Goal: Task Accomplishment & Management: Complete application form

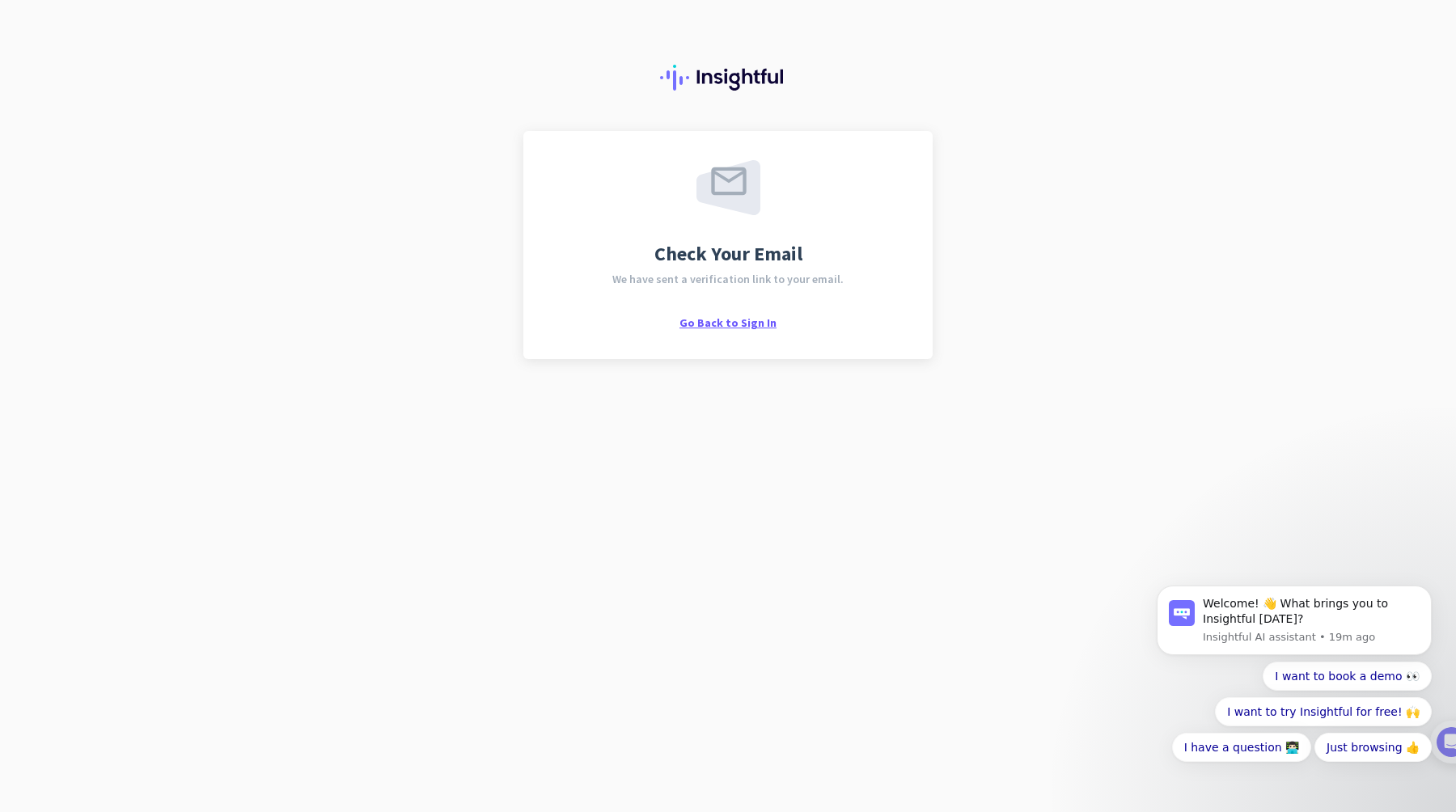
click at [755, 323] on span "Go Back to Sign In" at bounding box center [728, 323] width 97 height 14
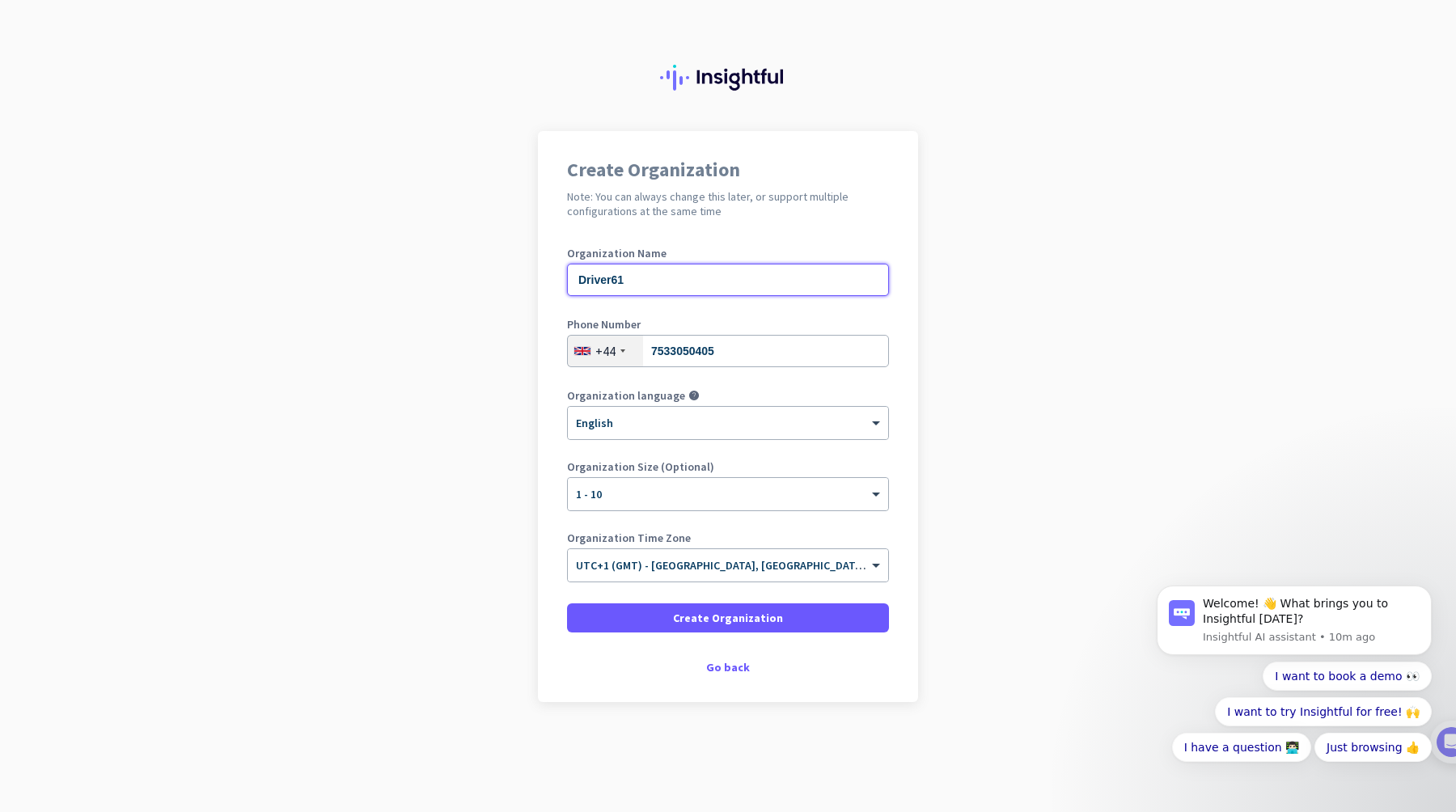
drag, startPoint x: 610, startPoint y: 279, endPoint x: 543, endPoint y: 279, distance: 67.0
click at [543, 279] on div "Create Organization Note: You can always change this later, or support multiple…" at bounding box center [728, 415] width 380 height 570
type input "DRIVER61"
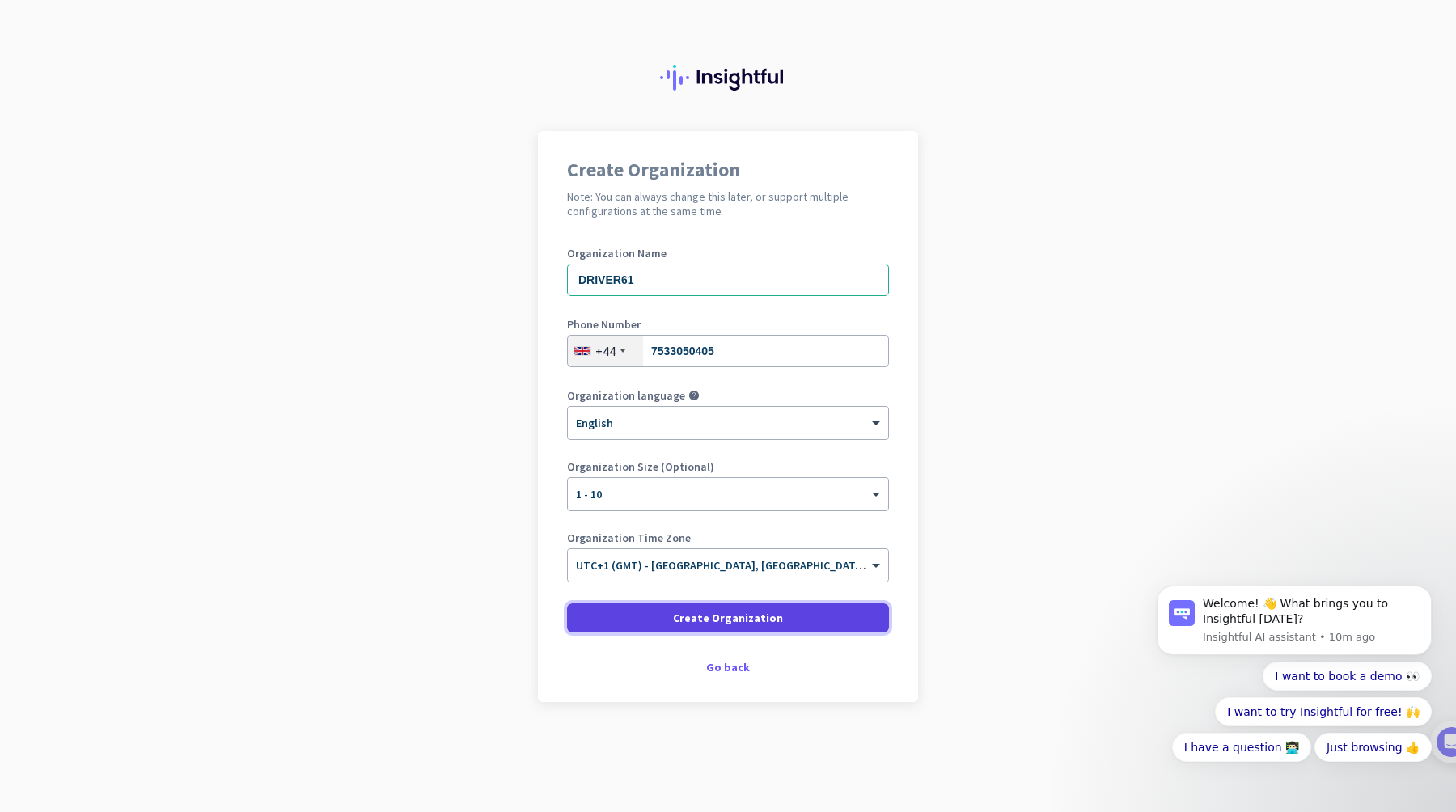
click at [723, 616] on span "Create Organization" at bounding box center [728, 618] width 110 height 16
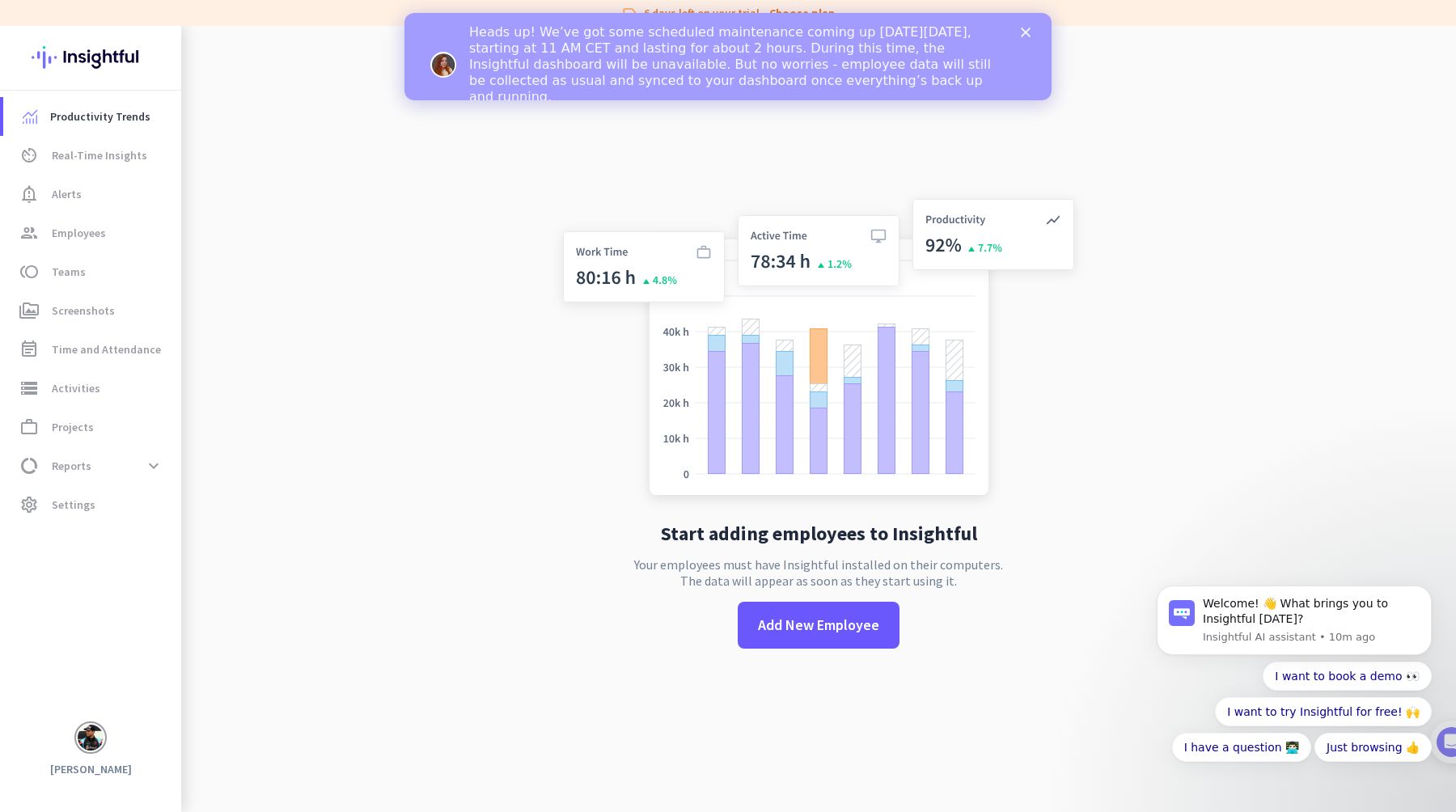
click at [1028, 32] on icon "Close" at bounding box center [1025, 32] width 10 height 10
